Goal: Information Seeking & Learning: Check status

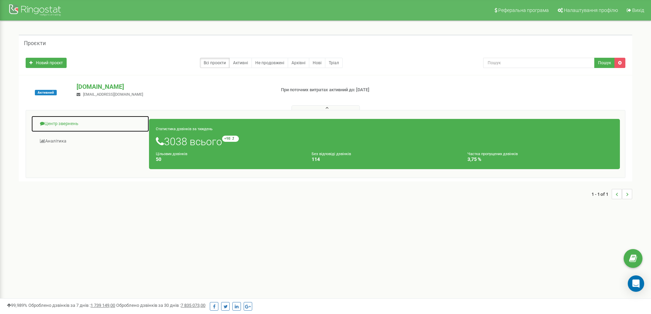
click at [71, 125] on link "Центр звернень" at bounding box center [90, 124] width 118 height 17
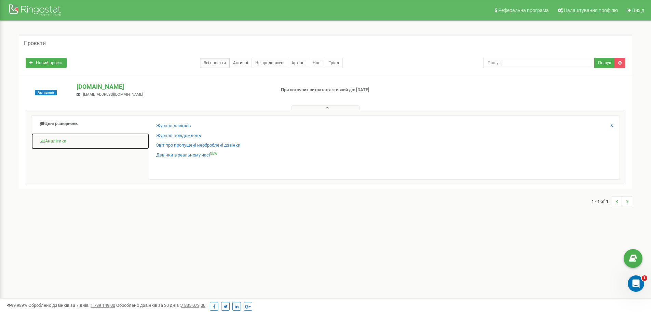
click at [62, 143] on link "Аналiтика" at bounding box center [90, 141] width 118 height 17
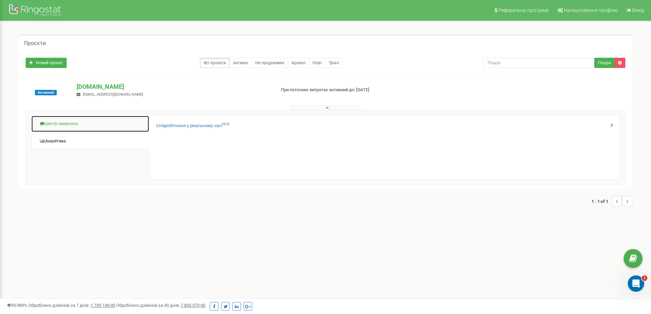
click at [68, 126] on link "Центр звернень" at bounding box center [90, 124] width 118 height 17
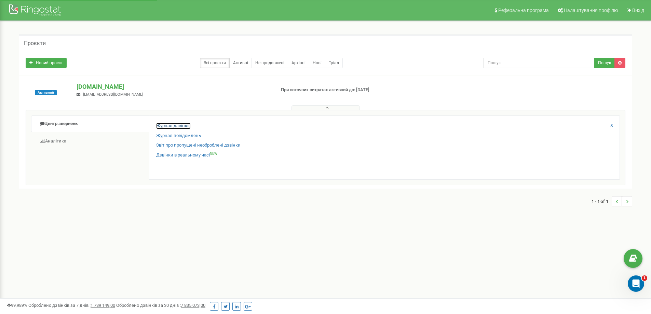
click at [172, 124] on link "Журнал дзвінків" at bounding box center [173, 126] width 35 height 6
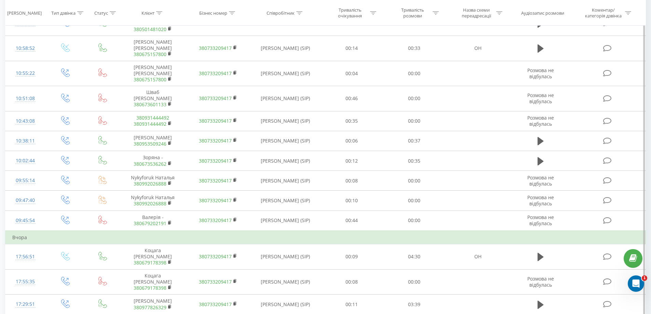
scroll to position [335, 0]
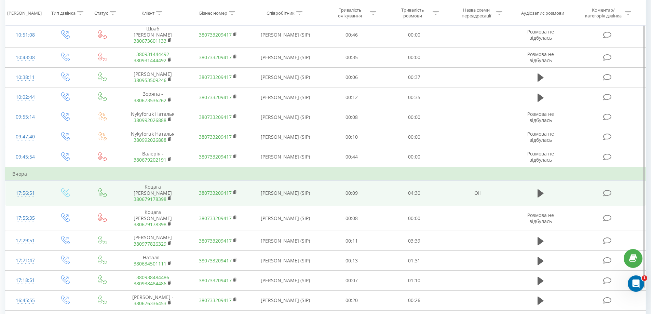
click at [392, 180] on td "04:30" at bounding box center [414, 192] width 63 height 25
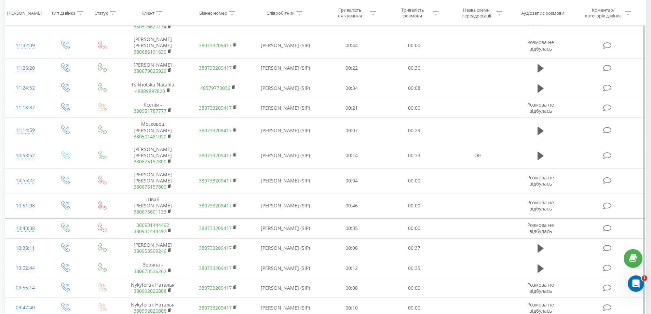
scroll to position [0, 0]
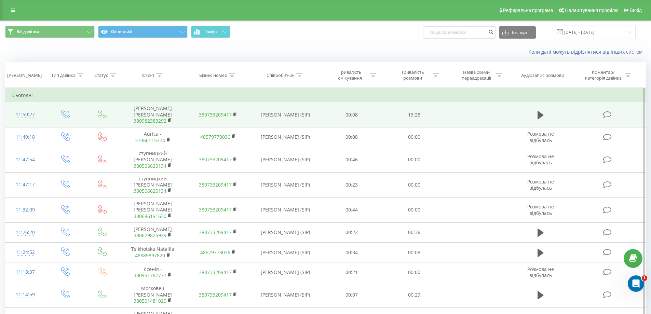
click at [330, 109] on td "00:08" at bounding box center [352, 114] width 63 height 25
click at [538, 111] on icon at bounding box center [541, 115] width 6 height 8
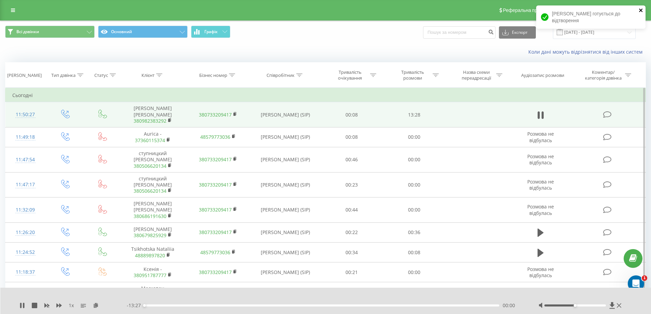
click at [641, 12] on icon "close" at bounding box center [641, 10] width 5 height 5
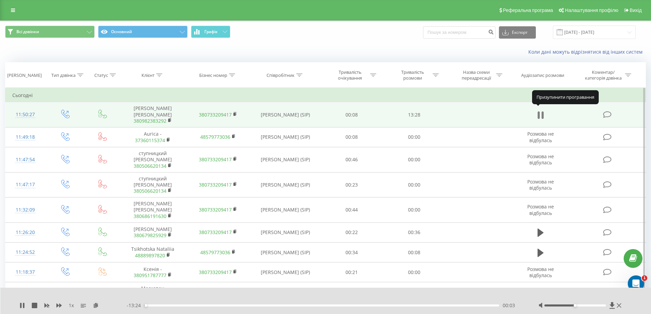
click at [542, 113] on icon at bounding box center [542, 115] width 2 height 8
click at [143, 306] on div "00:00" at bounding box center [144, 305] width 3 height 3
click at [95, 305] on icon at bounding box center [96, 305] width 6 height 5
